Goal: Browse casually

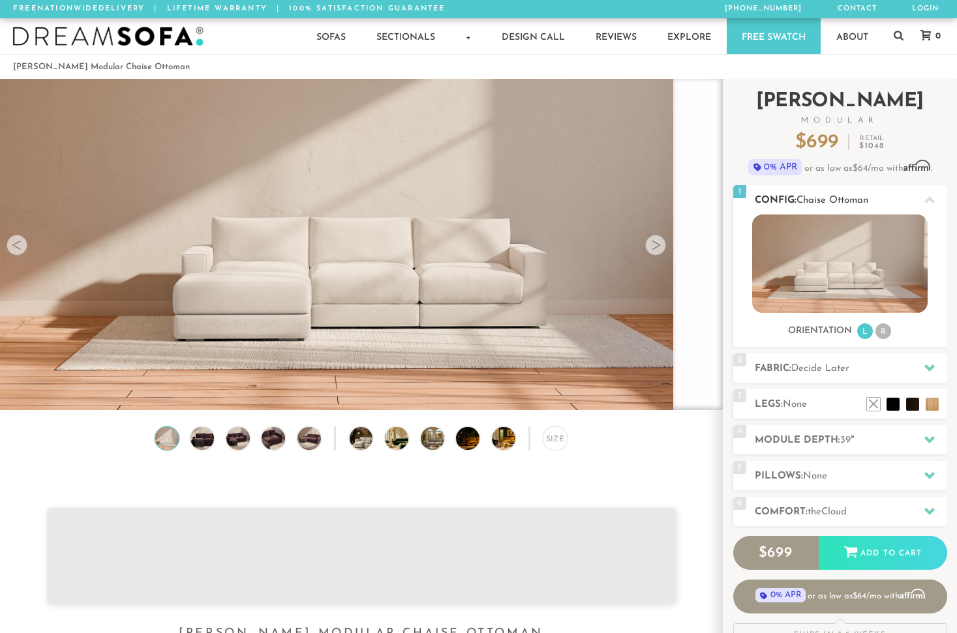
click at [834, 251] on img at bounding box center [839, 264] width 175 height 99
click at [883, 330] on li "R" at bounding box center [883, 332] width 16 height 16
click at [885, 330] on li "R" at bounding box center [883, 332] width 16 height 16
click at [881, 327] on li "R" at bounding box center [883, 332] width 16 height 16
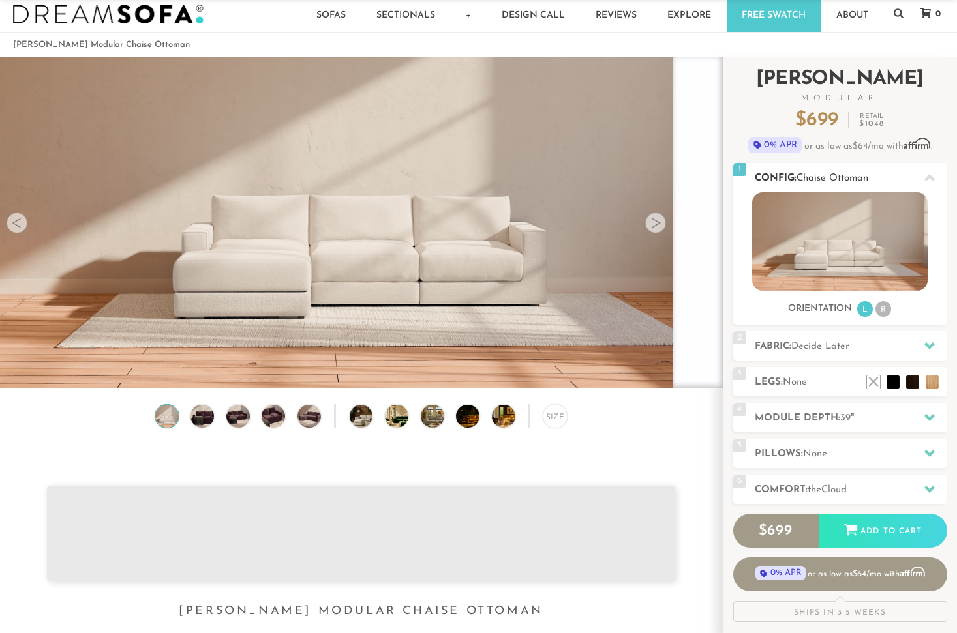
scroll to position [26, 0]
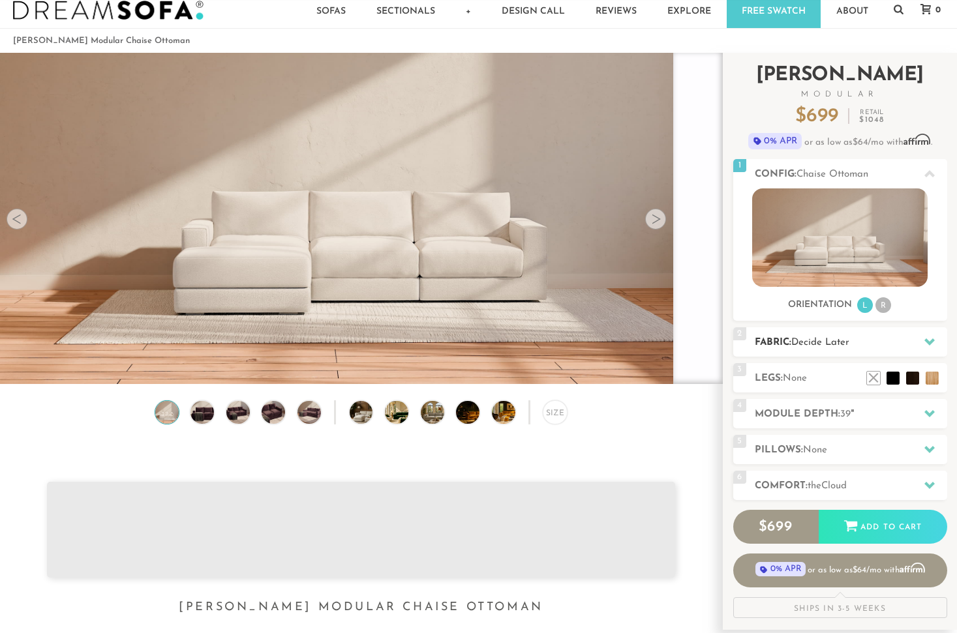
click at [802, 341] on span "Decide Later" at bounding box center [820, 343] width 58 height 10
click at [162, 14] on img at bounding box center [108, 11] width 190 height 20
